Goal: Communication & Community: Answer question/provide support

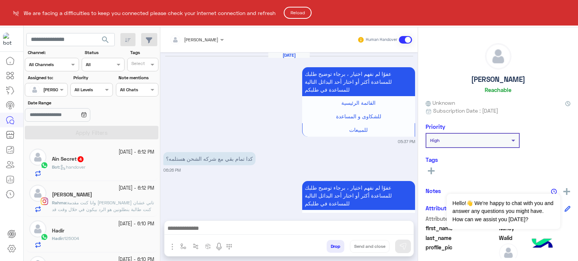
scroll to position [273, 0]
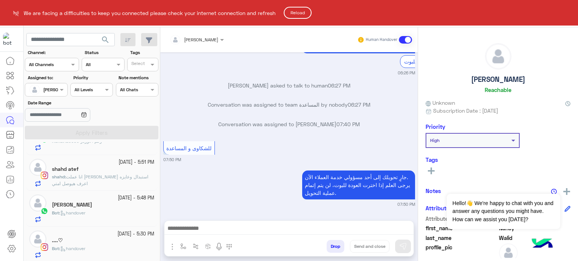
click at [306, 13] on button "Reload" at bounding box center [298, 13] width 28 height 12
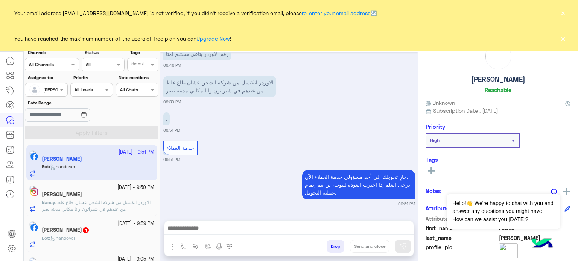
scroll to position [4, 0]
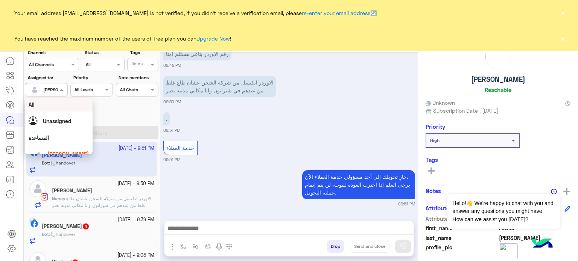
click at [53, 93] on div "[PERSON_NAME]" at bounding box center [60, 90] width 35 height 7
click at [71, 108] on div "All" at bounding box center [59, 105] width 60 height 8
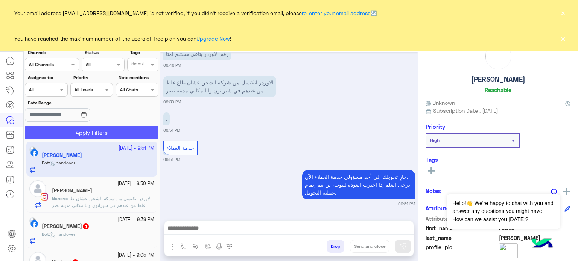
click at [112, 137] on button "Apply Filters" at bounding box center [92, 133] width 134 height 14
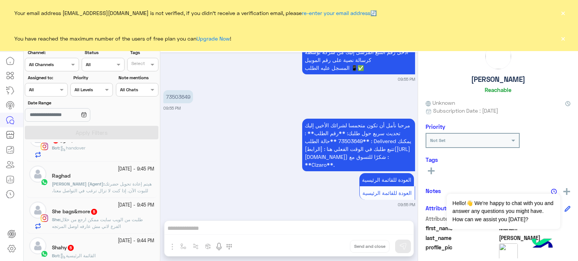
scroll to position [462, 0]
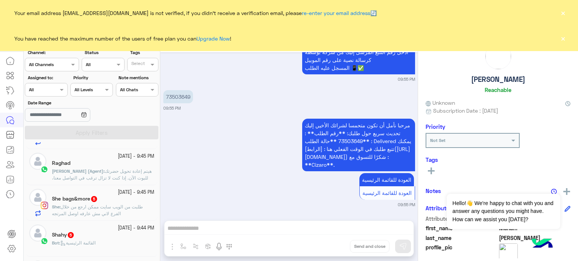
click at [122, 173] on span "هيتم إعادة تحويل حضرتك للبوت الآن. إذا كنت لا تزال ترغب في التواصل معنا، يرجى ا…" at bounding box center [102, 182] width 100 height 26
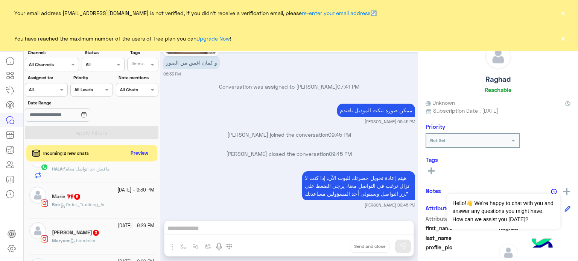
scroll to position [344, 0]
